Goal: Find contact information: Find contact information

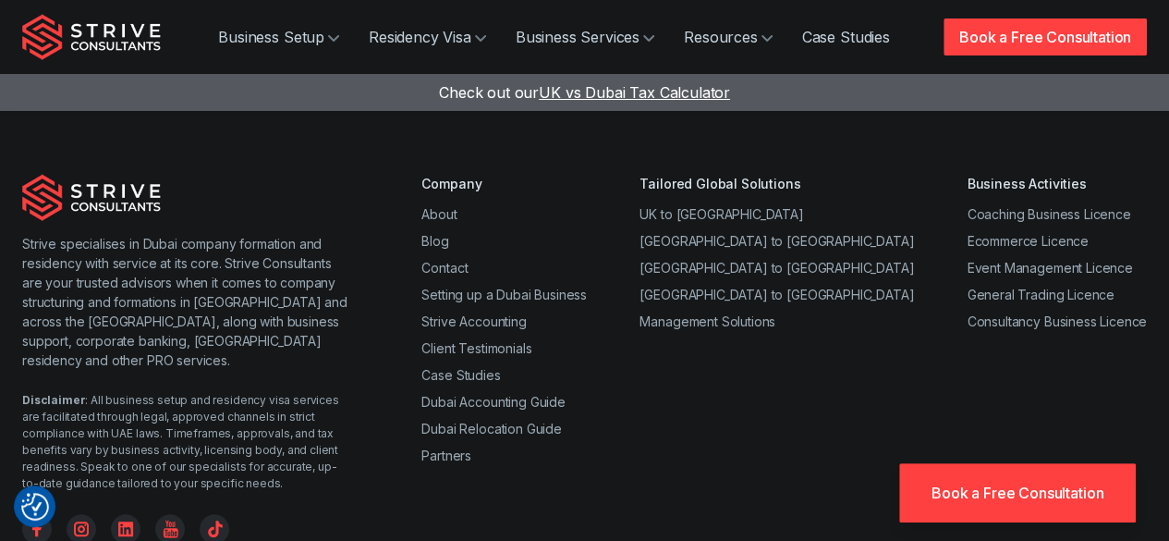
scroll to position [7253, 0]
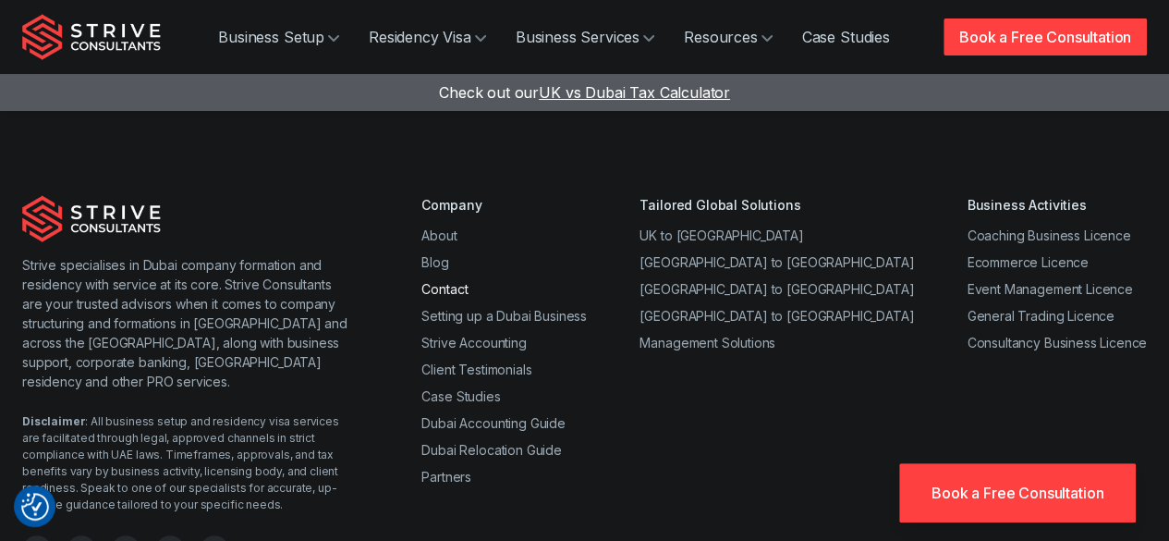
click at [444, 281] on link "Contact" at bounding box center [444, 289] width 46 height 16
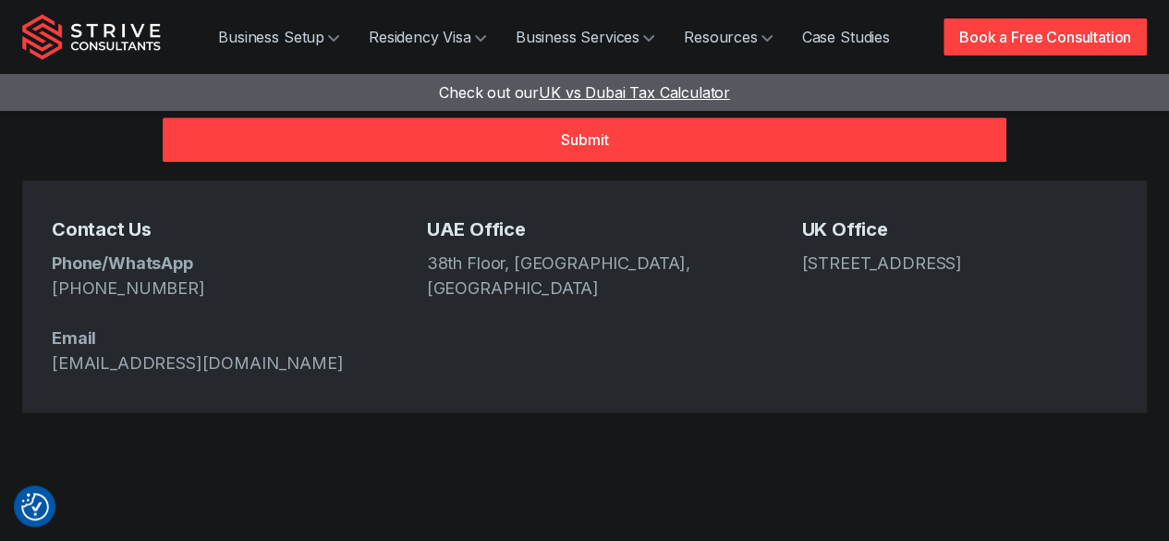
scroll to position [767, 0]
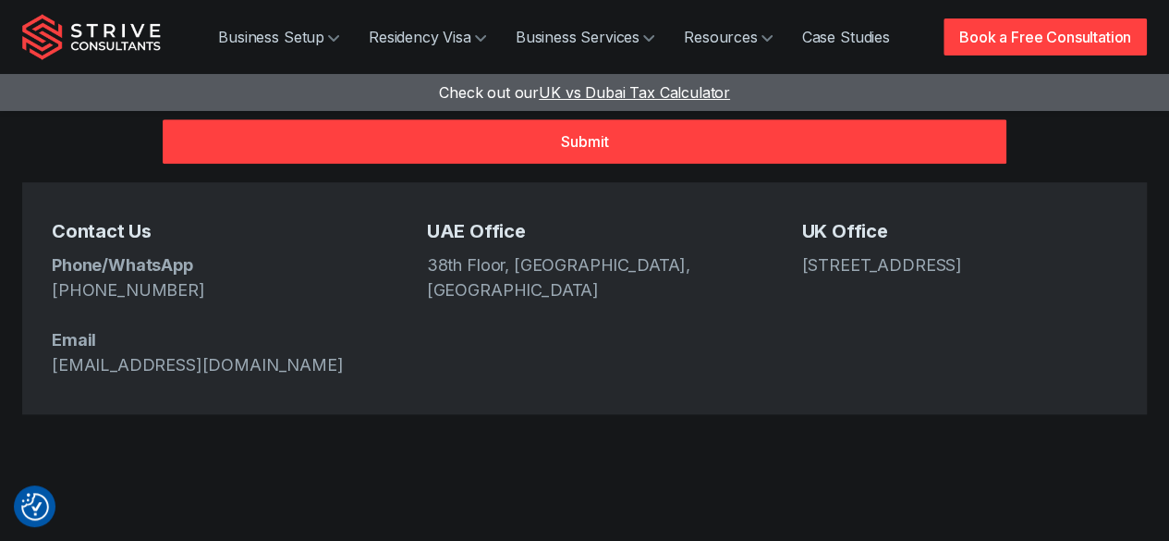
drag, startPoint x: 913, startPoint y: 226, endPoint x: 798, endPoint y: 202, distance: 117.1
click at [798, 202] on div "Contact Us Phone/WhatsApp +971 4 439 6282 Email info@strive.ae UAE Office 38th …" at bounding box center [584, 298] width 1124 height 232
copy address "167-169 Great Portland Street, 5th Floor, London, W1W 5PF"
